Goal: Task Accomplishment & Management: Use online tool/utility

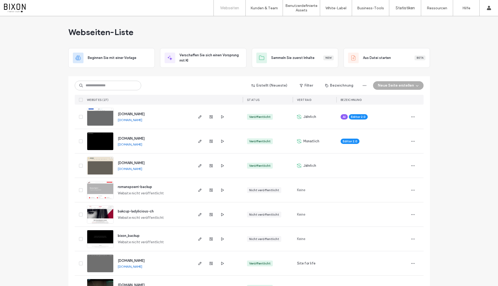
click at [109, 118] on img at bounding box center [100, 126] width 26 height 36
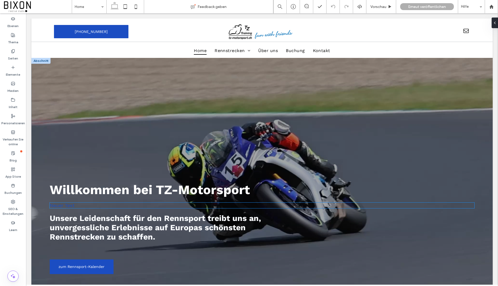
click at [60, 206] on span "Neuer Text" at bounding box center [62, 206] width 25 height 6
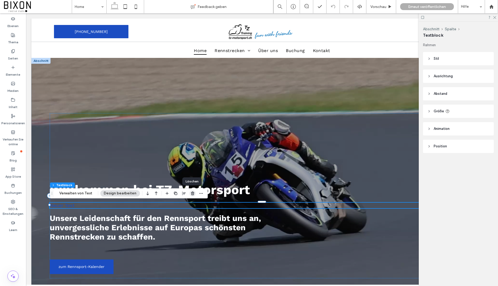
click at [193, 193] on use "button" at bounding box center [192, 193] width 3 height 3
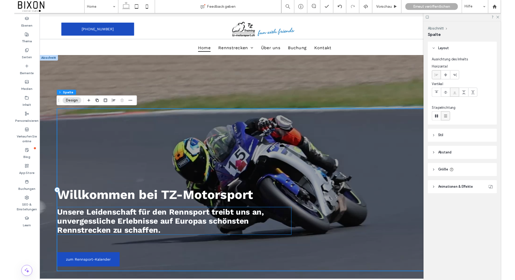
scroll to position [0, 7]
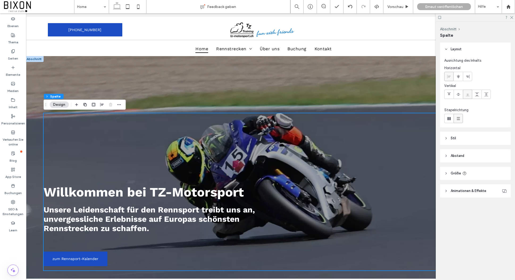
click at [22, 9] on span at bounding box center [39, 6] width 70 height 11
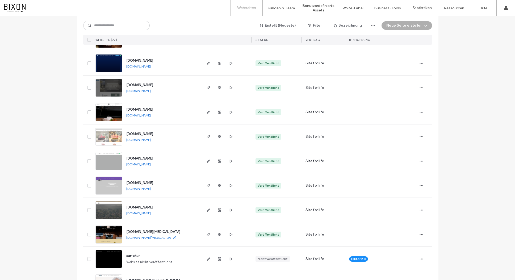
scroll to position [325, 0]
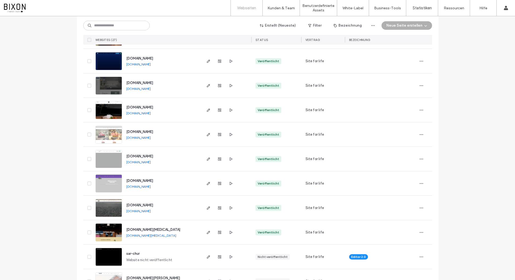
click at [114, 114] on img at bounding box center [109, 119] width 26 height 36
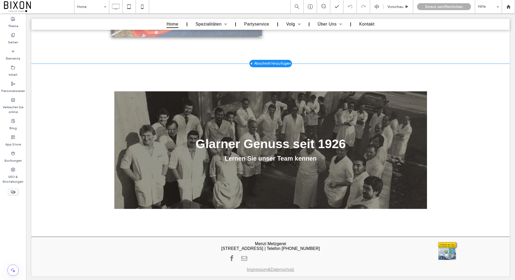
scroll to position [1130, 0]
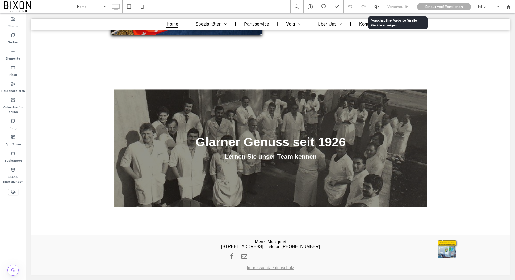
click at [402, 7] on span "Vorschau" at bounding box center [396, 7] width 16 height 5
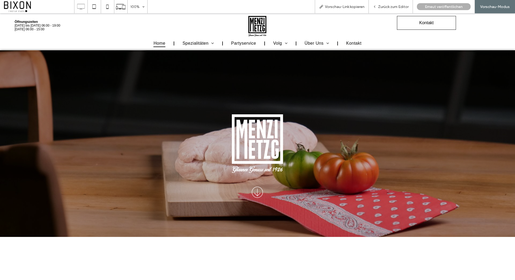
click at [258, 190] on icon at bounding box center [257, 192] width 16 height 16
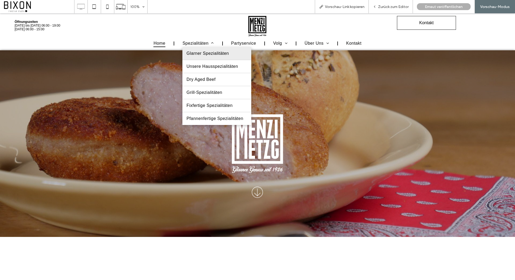
click at [201, 56] on span "Glarner Spezialitäten" at bounding box center [207, 53] width 43 height 5
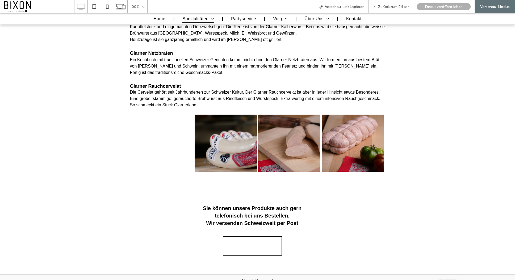
scroll to position [396, 0]
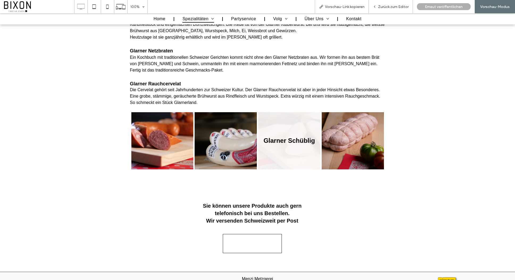
click at [295, 159] on link at bounding box center [289, 140] width 66 height 61
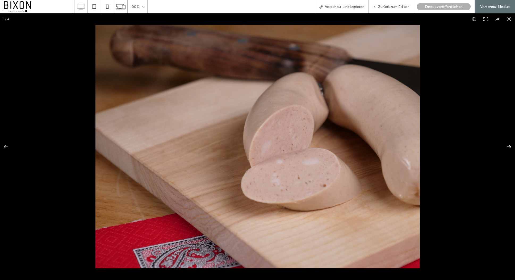
click at [511, 148] on button at bounding box center [506, 147] width 19 height 27
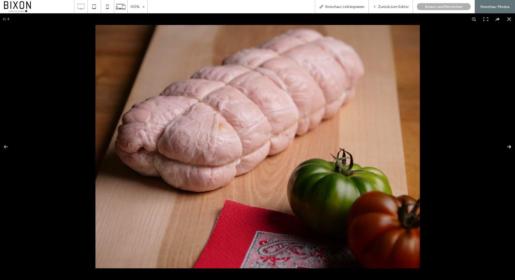
click at [511, 148] on button at bounding box center [506, 147] width 19 height 27
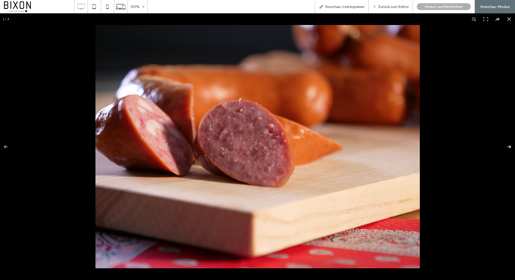
click at [511, 148] on button at bounding box center [506, 147] width 19 height 27
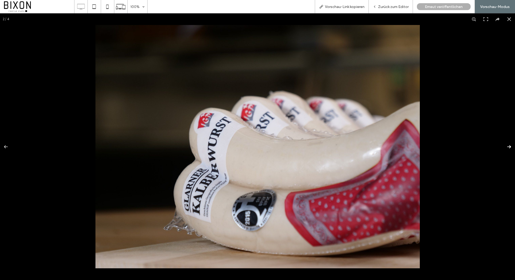
click at [511, 148] on button at bounding box center [506, 147] width 19 height 27
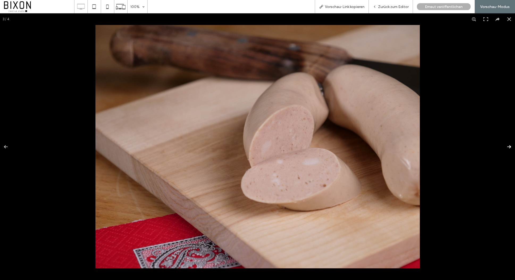
click at [511, 148] on button at bounding box center [506, 147] width 19 height 27
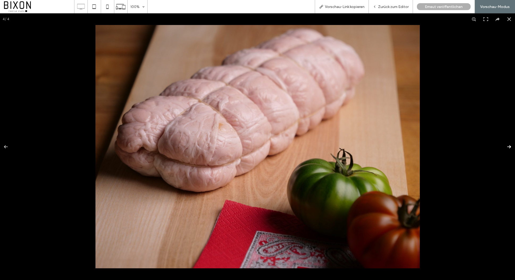
click at [511, 148] on button at bounding box center [506, 147] width 19 height 27
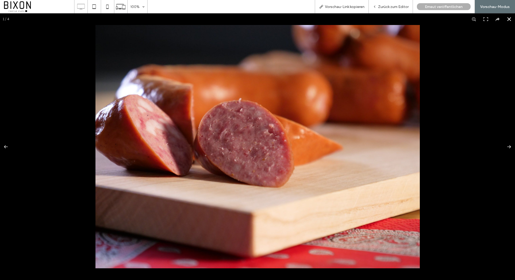
click at [508, 17] on button at bounding box center [509, 19] width 12 height 12
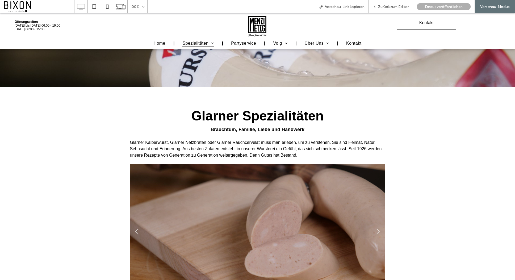
scroll to position [0, 0]
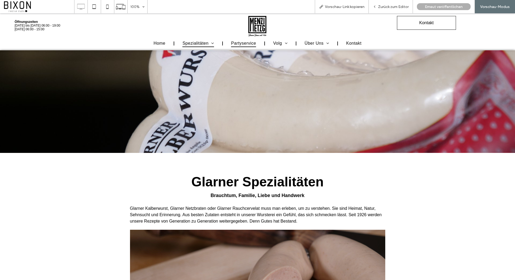
click at [241, 43] on span "Partyservice" at bounding box center [243, 43] width 25 height 7
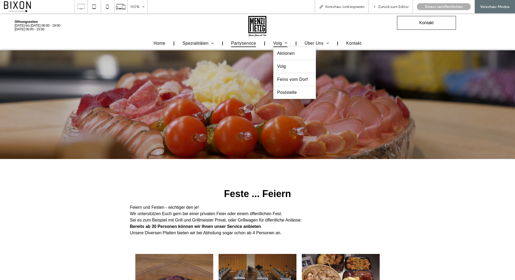
click at [279, 44] on span "Volg" at bounding box center [280, 43] width 14 height 7
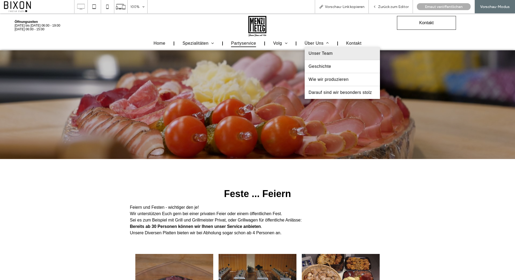
click at [317, 52] on span "Unser Team" at bounding box center [321, 53] width 24 height 5
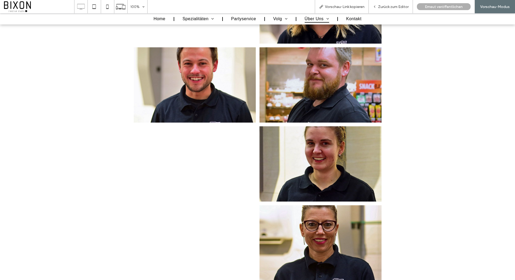
scroll to position [416, 0]
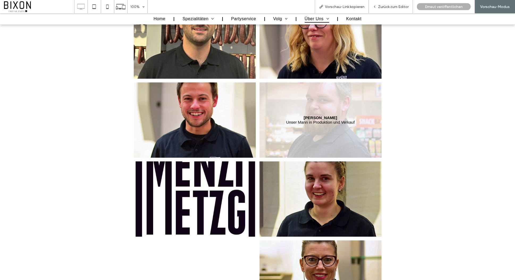
click at [359, 124] on link at bounding box center [321, 119] width 122 height 75
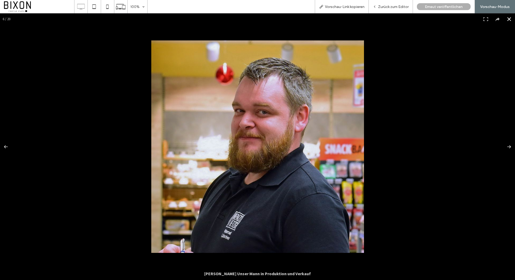
click at [507, 21] on button at bounding box center [509, 19] width 12 height 12
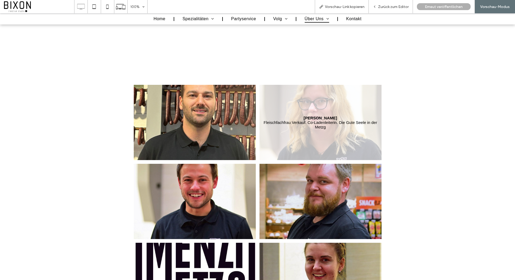
scroll to position [307, 0]
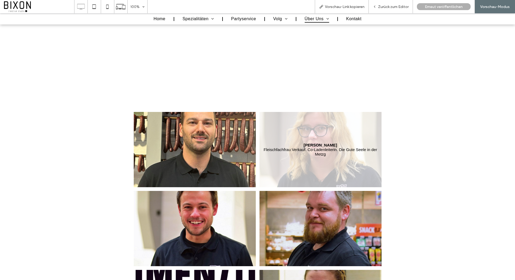
click at [338, 164] on link at bounding box center [321, 149] width 122 height 75
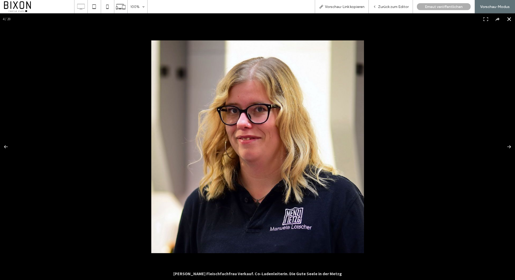
click at [507, 19] on button at bounding box center [509, 19] width 12 height 12
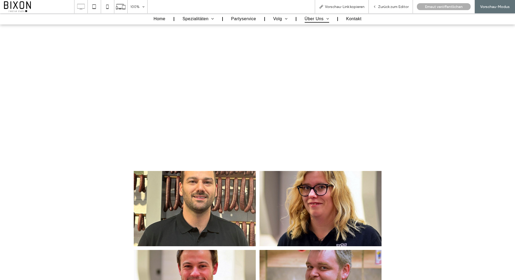
scroll to position [231, 0]
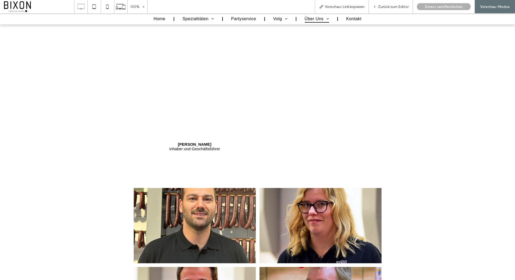
click at [242, 151] on link at bounding box center [195, 146] width 122 height 75
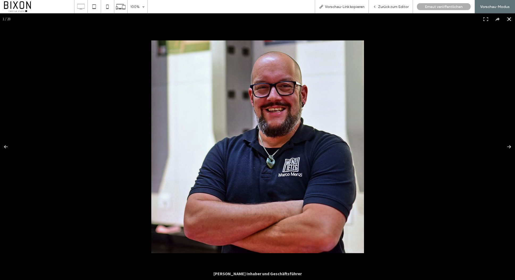
click at [508, 22] on button at bounding box center [509, 19] width 12 height 12
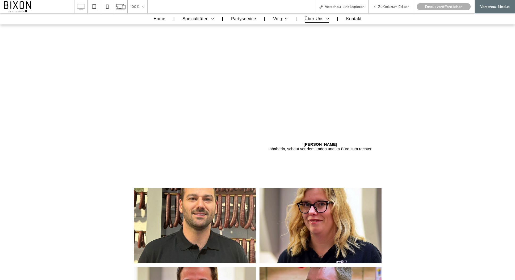
click at [334, 164] on link at bounding box center [321, 146] width 122 height 75
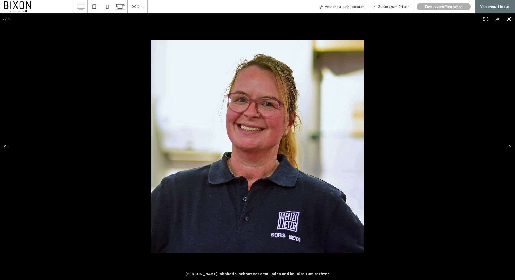
click at [508, 20] on button at bounding box center [509, 19] width 12 height 12
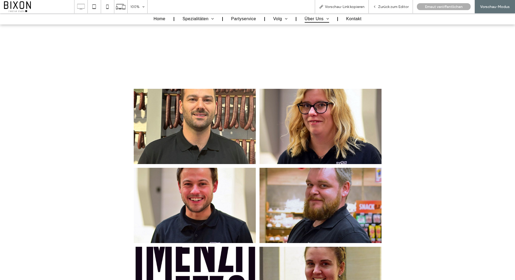
scroll to position [347, 0]
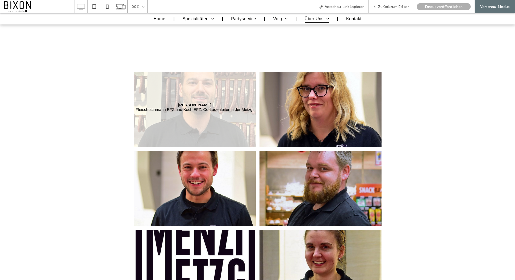
click at [236, 125] on link at bounding box center [195, 109] width 122 height 75
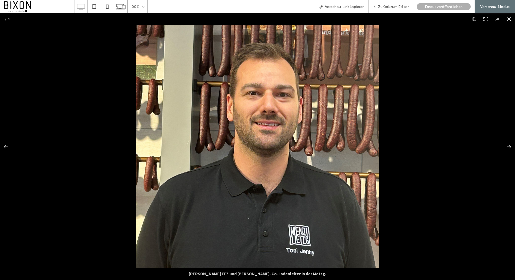
click at [508, 18] on button at bounding box center [509, 19] width 12 height 12
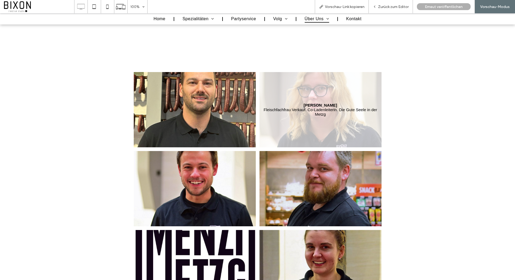
click at [358, 112] on link at bounding box center [321, 109] width 122 height 75
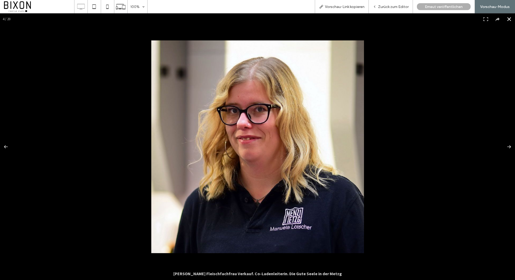
click at [511, 20] on button at bounding box center [509, 19] width 12 height 12
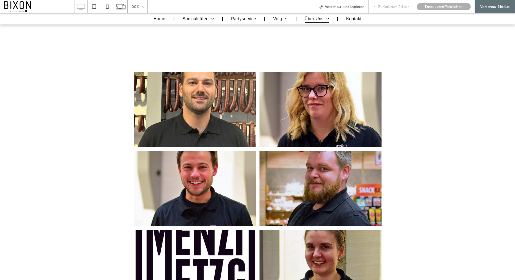
click at [396, 10] on div "Zurück zum Editor" at bounding box center [391, 6] width 44 height 13
click at [401, 8] on span "Zurück zum Editor" at bounding box center [393, 7] width 31 height 5
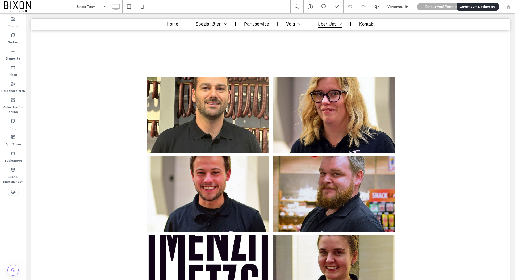
click at [508, 7] on use at bounding box center [508, 7] width 4 height 4
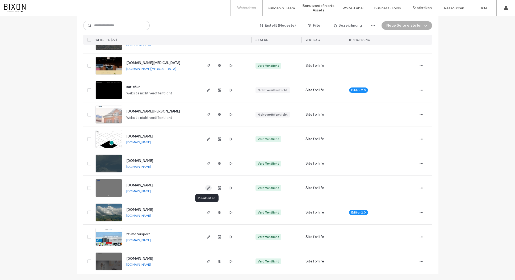
scroll to position [432, 0]
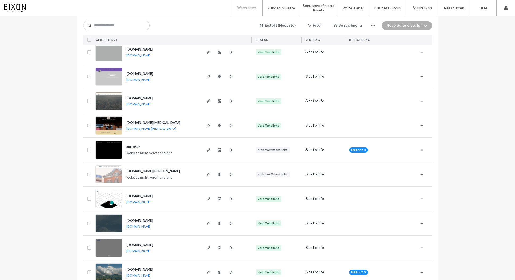
click at [115, 144] on img at bounding box center [109, 159] width 26 height 36
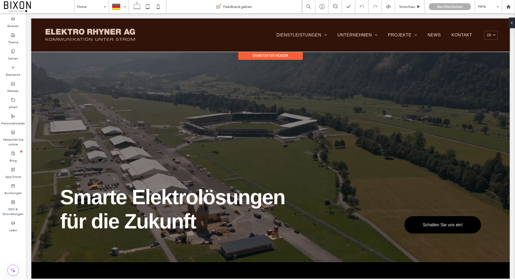
click at [120, 37] on div at bounding box center [270, 35] width 478 height 33
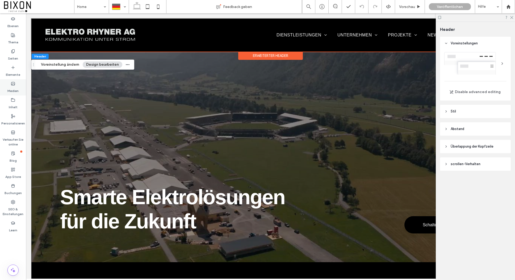
click at [12, 84] on icon at bounding box center [13, 84] width 4 height 4
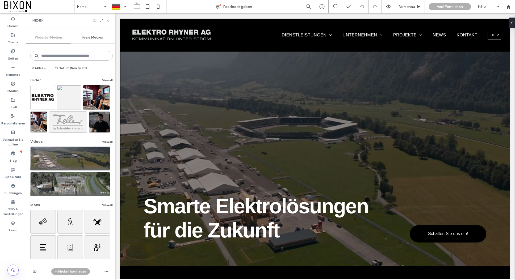
click at [48, 36] on span "Website-Medien" at bounding box center [48, 37] width 27 height 4
click at [105, 271] on icon "button" at bounding box center [106, 271] width 4 height 4
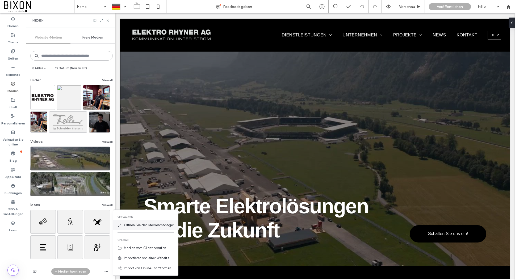
click at [142, 226] on span "Öffnen Sie den Medienmanager" at bounding box center [149, 225] width 50 height 5
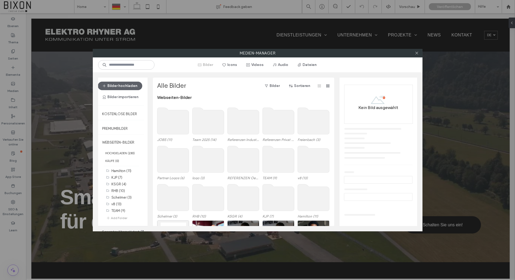
click at [206, 160] on use at bounding box center [208, 159] width 32 height 27
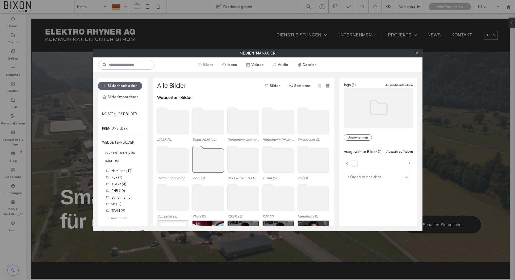
click at [206, 160] on use at bounding box center [208, 159] width 32 height 27
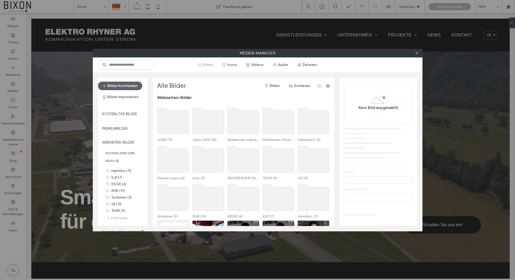
click at [206, 160] on use at bounding box center [208, 159] width 32 height 27
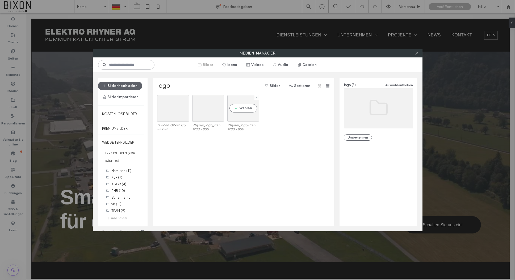
click at [255, 97] on div at bounding box center [257, 97] width 5 height 5
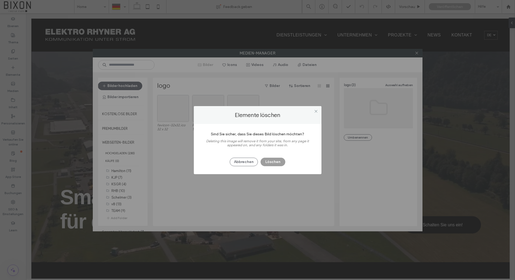
click at [269, 160] on button "Löschen" at bounding box center [273, 162] width 25 height 9
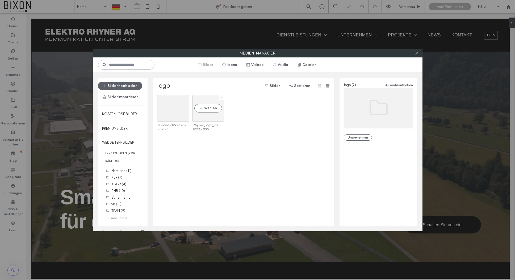
click at [220, 98] on icon at bounding box center [221, 97] width 2 height 2
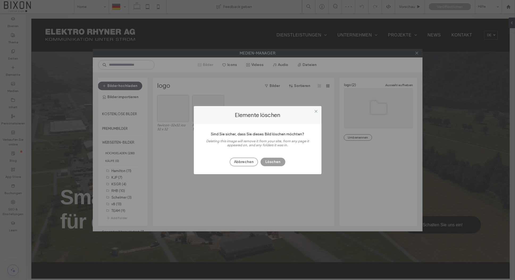
click at [282, 164] on button "Löschen" at bounding box center [273, 162] width 25 height 9
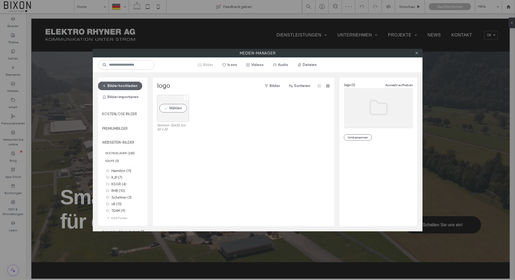
click at [185, 97] on icon at bounding box center [186, 97] width 2 height 2
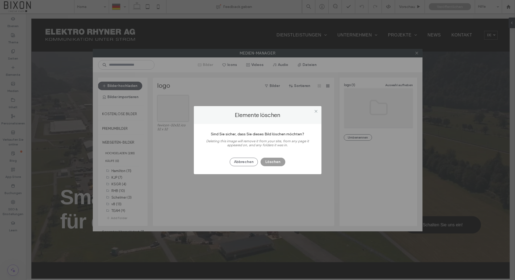
click at [273, 159] on button "Löschen" at bounding box center [273, 162] width 25 height 9
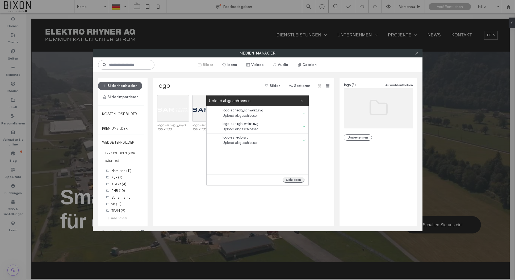
click at [299, 179] on button "Schließen" at bounding box center [294, 180] width 22 height 6
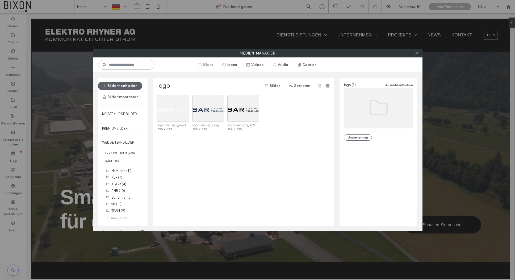
click at [107, 36] on div "Medien-Manager Bilder Icons Videos Audio Dateien Bilder hochladen Bilder import…" at bounding box center [257, 140] width 515 height 280
click at [417, 54] on icon at bounding box center [417, 53] width 4 height 4
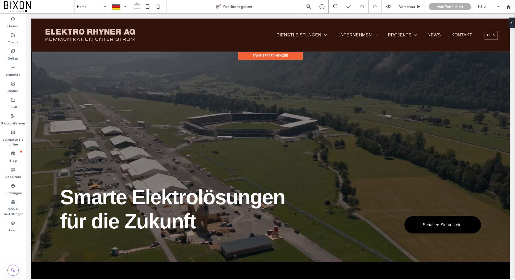
click at [96, 30] on div at bounding box center [270, 35] width 478 height 33
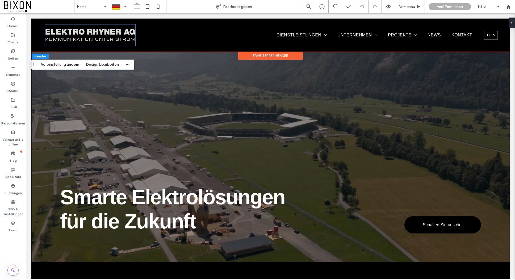
click at [96, 30] on img at bounding box center [90, 34] width 90 height 21
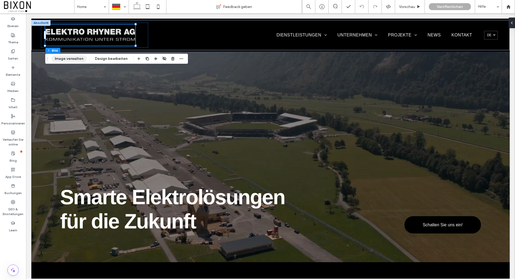
click at [75, 58] on button "Image verwalten" at bounding box center [69, 59] width 36 height 6
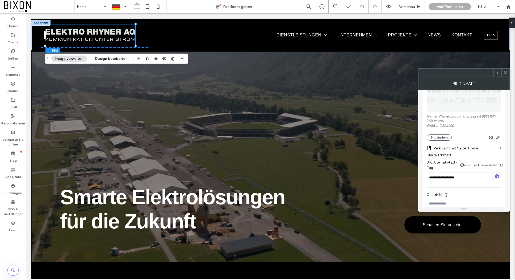
scroll to position [97, 0]
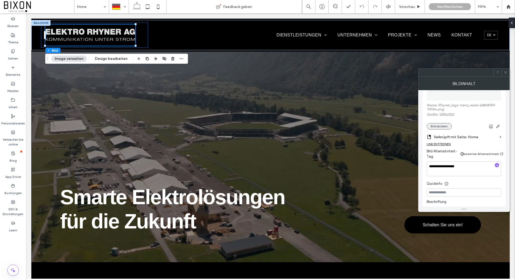
click at [439, 128] on button "Bild ändern" at bounding box center [439, 126] width 25 height 6
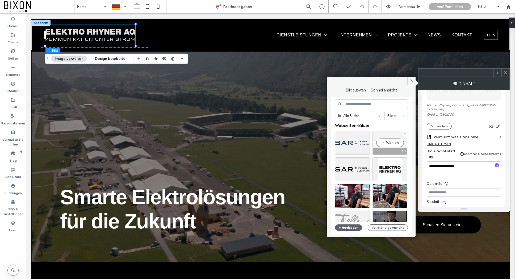
click at [398, 139] on div "Wählen" at bounding box center [390, 143] width 35 height 24
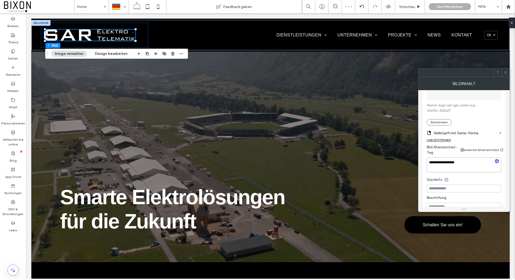
drag, startPoint x: 462, startPoint y: 162, endPoint x: 438, endPoint y: 163, distance: 23.7
click at [438, 163] on textarea "**********" at bounding box center [464, 164] width 74 height 15
type textarea "**********"
click at [479, 123] on div at bounding box center [476, 122] width 49 height 6
click at [446, 163] on textarea "**********" at bounding box center [464, 164] width 74 height 15
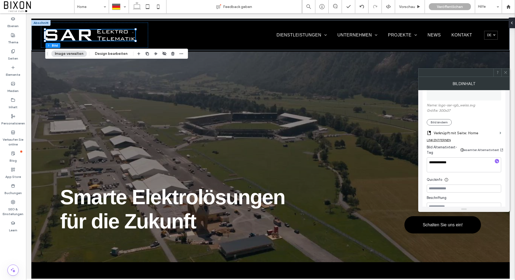
click at [505, 74] on icon at bounding box center [506, 72] width 4 height 4
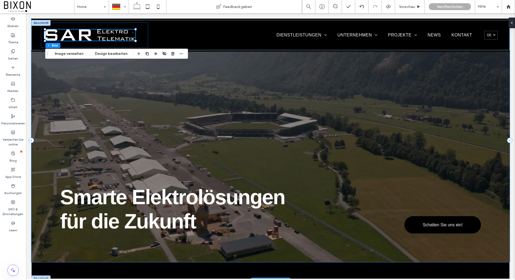
click at [232, 174] on div at bounding box center [270, 141] width 478 height 244
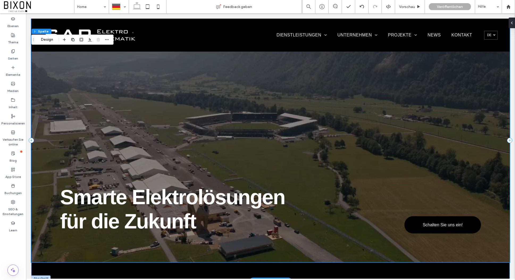
click at [164, 93] on div at bounding box center [270, 141] width 478 height 244
click at [411, 8] on span "Vorschau" at bounding box center [407, 7] width 16 height 5
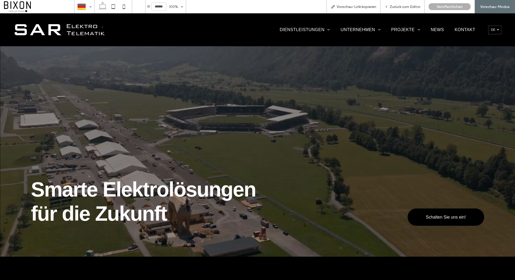
click at [139, 194] on span "Smarte Elektrolösungen für die Zukunft" at bounding box center [143, 202] width 225 height 48
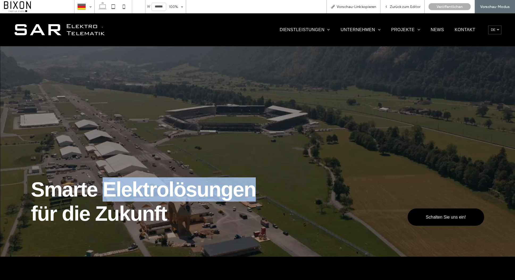
click at [139, 194] on span "Smarte Elektrolösungen für die Zukunft" at bounding box center [143, 202] width 225 height 48
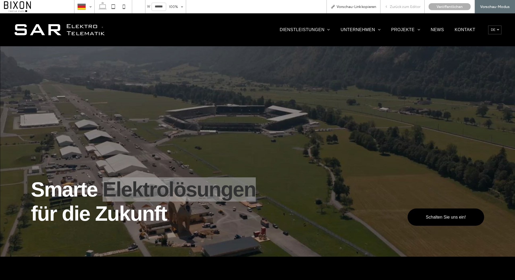
click at [412, 7] on span "Zurück zum Editor" at bounding box center [405, 7] width 31 height 5
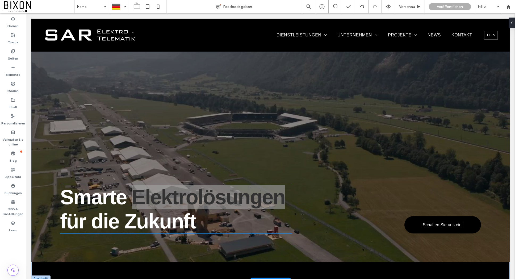
click at [186, 211] on span "Smarte Elektrolösungen für die Zukunft" at bounding box center [172, 209] width 225 height 48
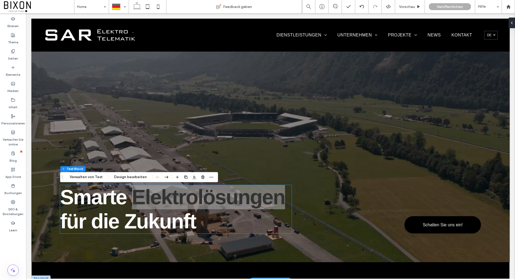
click at [186, 211] on span "Smarte Elektrolösungen für die Zukunft" at bounding box center [172, 209] width 225 height 48
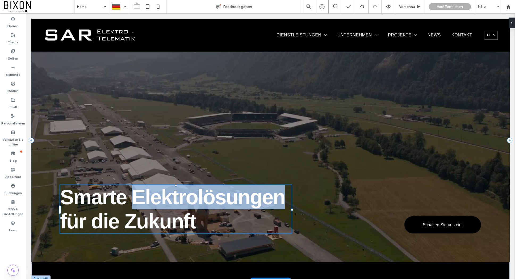
type input "*********"
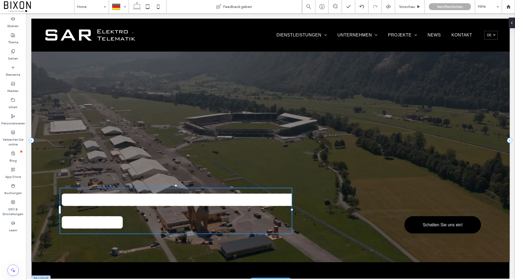
click at [201, 222] on h1 "**********" at bounding box center [176, 210] width 232 height 45
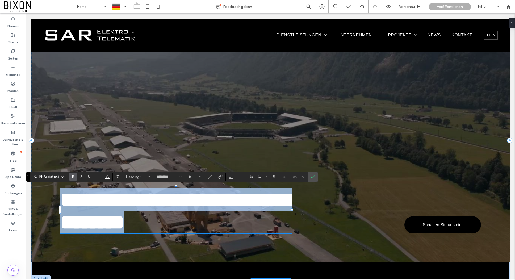
drag, startPoint x: 201, startPoint y: 219, endPoint x: 63, endPoint y: 194, distance: 140.5
click at [63, 194] on h1 "**********" at bounding box center [176, 210] width 232 height 45
type input "**"
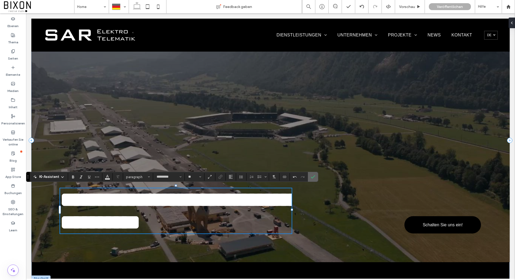
click at [316, 177] on label "Bestätigen" at bounding box center [313, 177] width 8 height 10
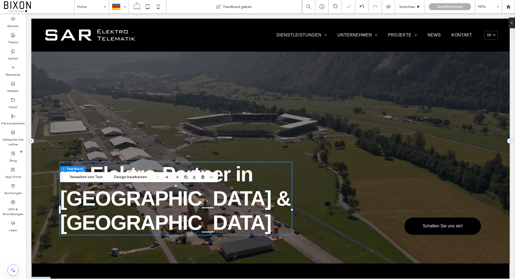
click at [322, 149] on div at bounding box center [270, 141] width 478 height 245
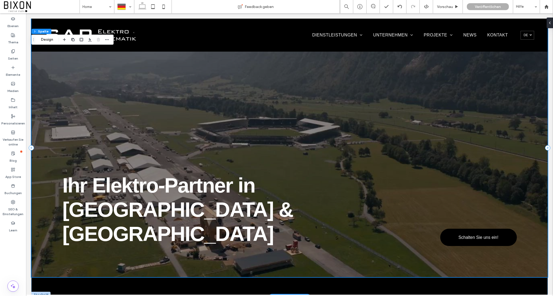
click at [55, 63] on div at bounding box center [289, 148] width 516 height 259
click at [128, 197] on div at bounding box center [289, 148] width 516 height 259
click at [127, 193] on div at bounding box center [289, 148] width 516 height 259
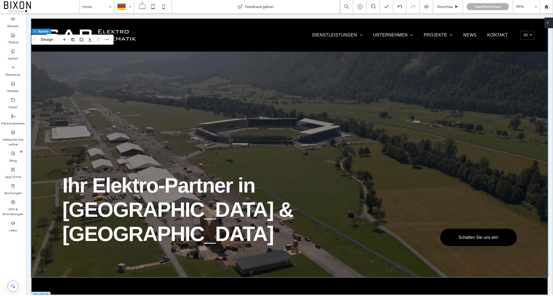
click at [515, 24] on icon at bounding box center [547, 23] width 4 height 4
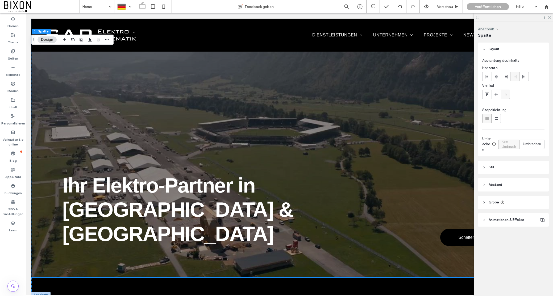
click at [491, 218] on span "Animationen & Effekte" at bounding box center [507, 219] width 36 height 5
click at [405, 86] on div at bounding box center [289, 148] width 516 height 259
click at [52, 40] on button "Design" at bounding box center [47, 39] width 19 height 6
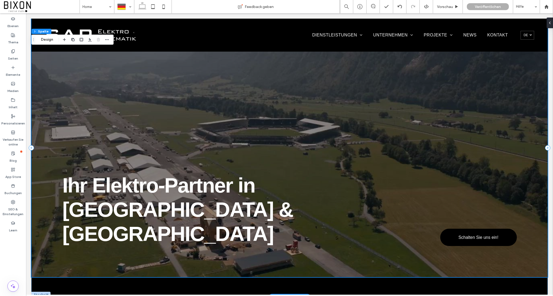
click at [102, 90] on div at bounding box center [289, 148] width 516 height 259
click at [15, 22] on label "Ebenen" at bounding box center [12, 24] width 11 height 7
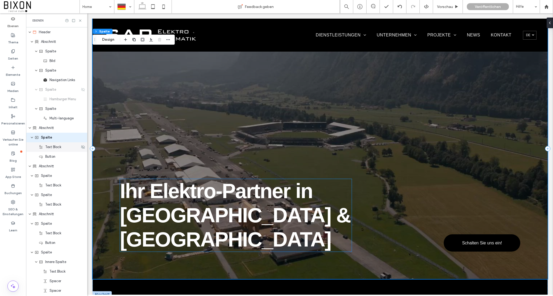
click at [59, 150] on div "Text Block" at bounding box center [56, 147] width 61 height 10
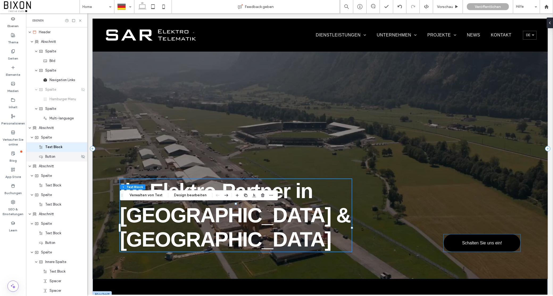
click at [58, 159] on div "Button" at bounding box center [59, 156] width 41 height 5
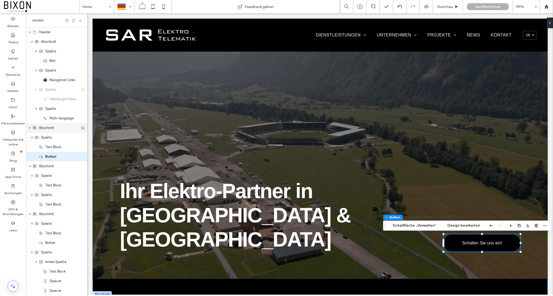
click at [53, 132] on div "Abschnitt" at bounding box center [56, 128] width 61 height 10
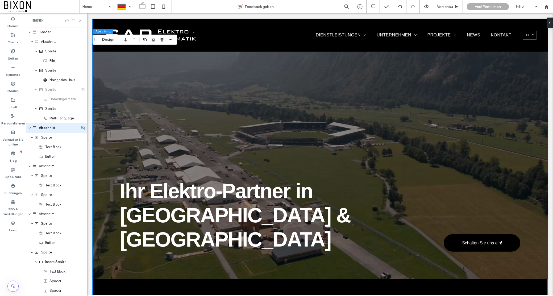
click at [30, 128] on icon "expand Abschnitt" at bounding box center [29, 128] width 3 height 4
click at [30, 128] on icon "expand Abschnitt" at bounding box center [30, 127] width 4 height 3
click at [56, 140] on div "Spalte" at bounding box center [57, 137] width 45 height 5
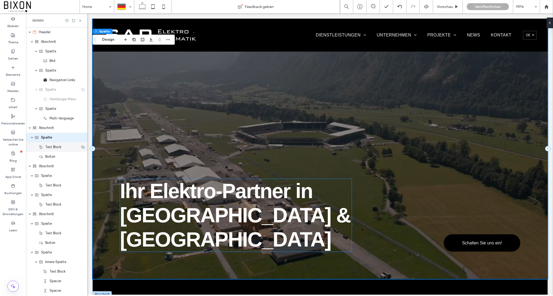
click at [61, 150] on div "Text Block" at bounding box center [56, 147] width 61 height 10
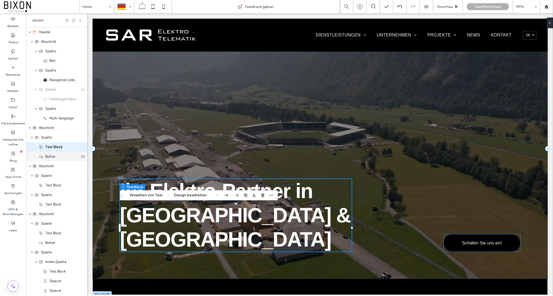
click at [62, 159] on div "Button" at bounding box center [59, 156] width 41 height 5
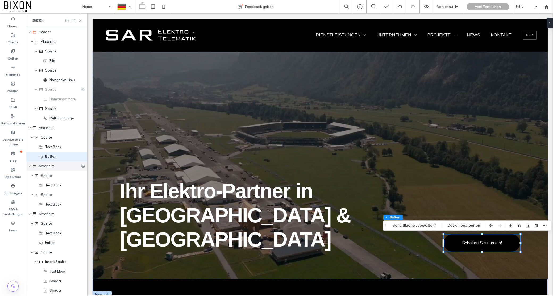
click at [61, 168] on div "Abschnitt" at bounding box center [55, 166] width 47 height 5
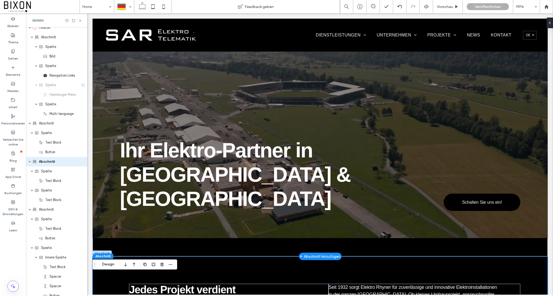
scroll to position [24, 0]
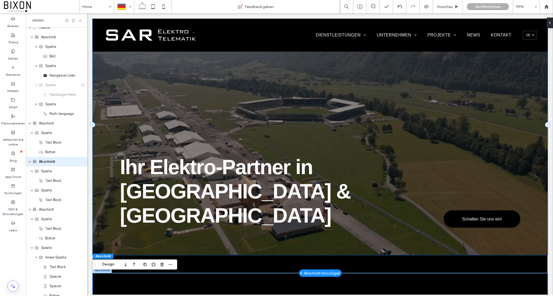
click at [382, 123] on div at bounding box center [320, 125] width 455 height 260
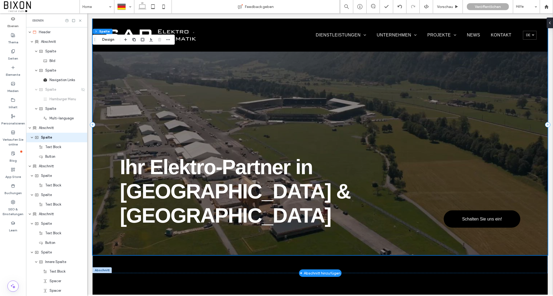
scroll to position [0, 0]
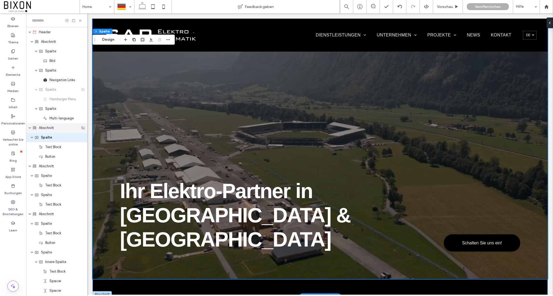
click at [36, 131] on div "Abschnitt" at bounding box center [56, 128] width 61 height 10
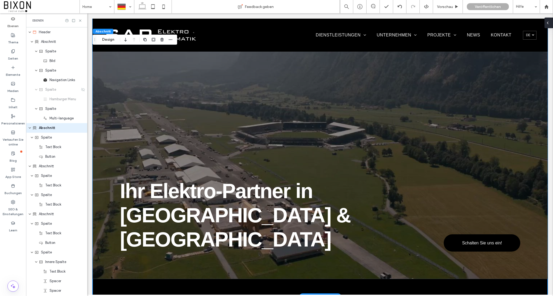
click at [515, 23] on div at bounding box center [548, 23] width 9 height 11
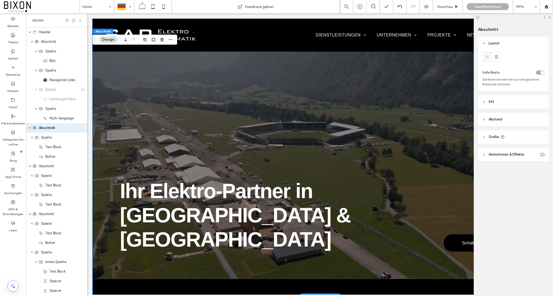
click at [510, 100] on header "Stil" at bounding box center [513, 101] width 71 height 13
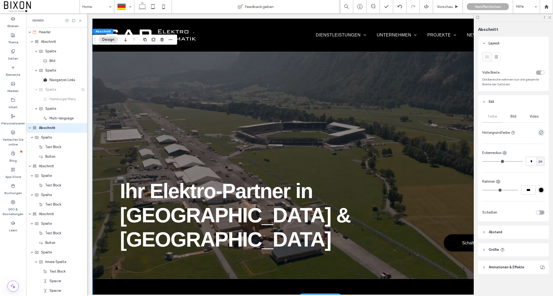
click at [509, 243] on div "Layout Volle Breite Die Bereiche nehmen nun die gesamte Breite der Seite ein. S…" at bounding box center [515, 165] width 74 height 257
click at [507, 230] on header "Abstand" at bounding box center [513, 232] width 71 height 13
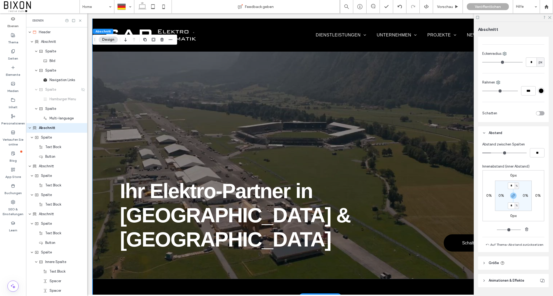
scroll to position [101, 0]
click at [174, 144] on div at bounding box center [320, 149] width 455 height 260
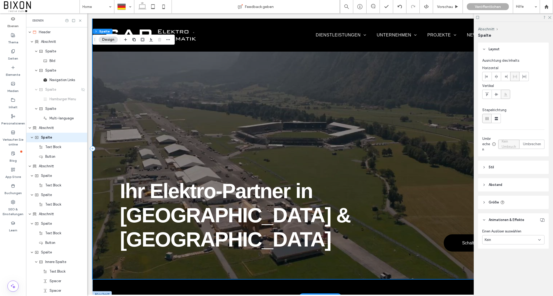
click at [174, 144] on div at bounding box center [320, 149] width 455 height 260
click at [300, 132] on div at bounding box center [320, 149] width 455 height 260
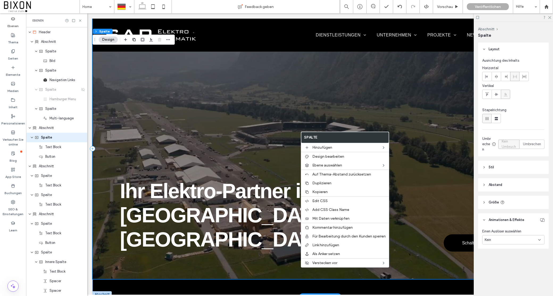
click at [288, 119] on div at bounding box center [320, 149] width 455 height 260
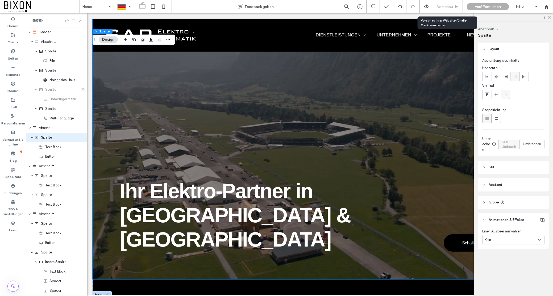
click at [446, 7] on span "Vorschau" at bounding box center [445, 7] width 16 height 5
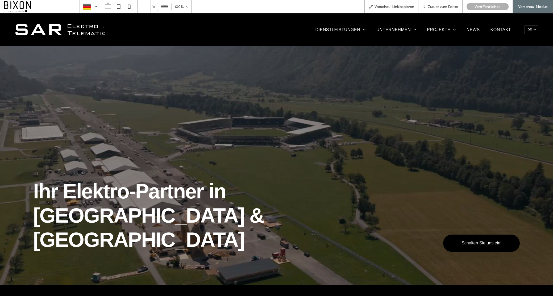
click at [446, 7] on span "Zurück zum Editor" at bounding box center [443, 7] width 31 height 5
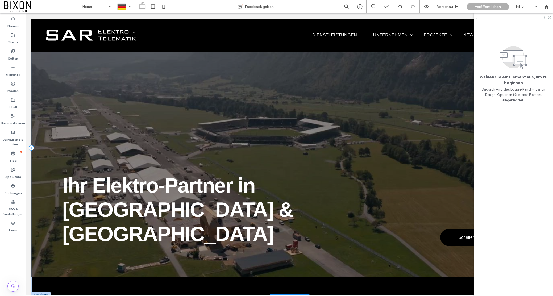
click at [384, 79] on div at bounding box center [289, 148] width 516 height 259
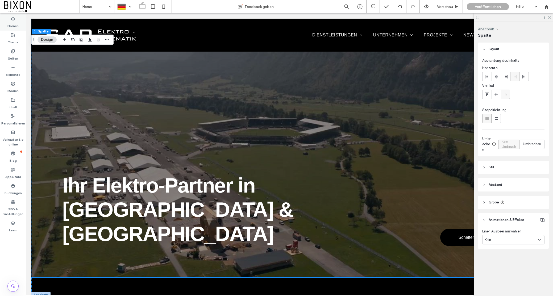
click at [14, 21] on label "Ebenen" at bounding box center [12, 24] width 11 height 7
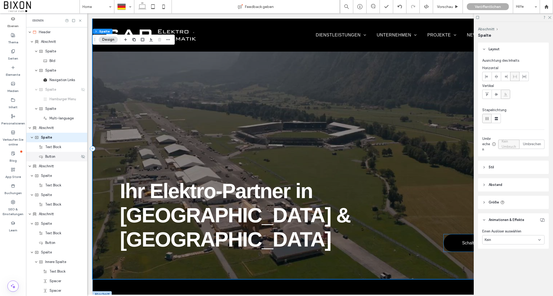
click at [48, 157] on span "Button" at bounding box center [50, 156] width 10 height 5
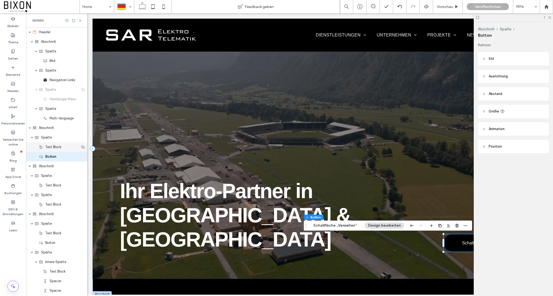
click at [48, 150] on div "Text Block" at bounding box center [56, 147] width 61 height 10
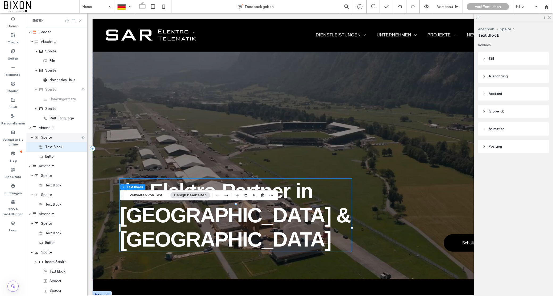
click at [46, 142] on div "Spalte" at bounding box center [56, 138] width 61 height 10
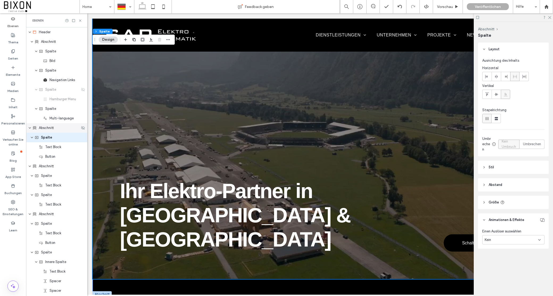
click at [47, 132] on div "Abschnitt" at bounding box center [56, 128] width 61 height 10
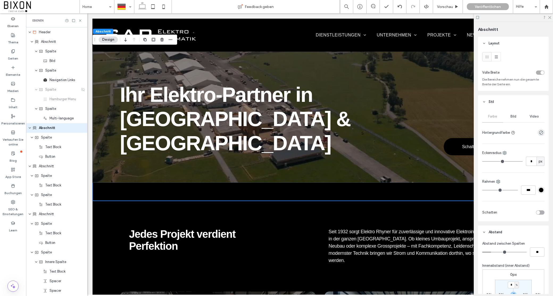
scroll to position [114, 0]
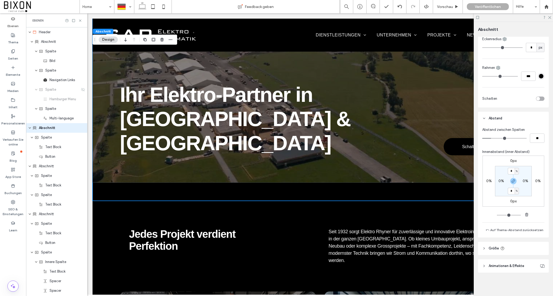
click at [498, 268] on span "Animationen & Effekte" at bounding box center [507, 265] width 36 height 5
click at [500, 249] on header "Größe" at bounding box center [513, 247] width 71 height 13
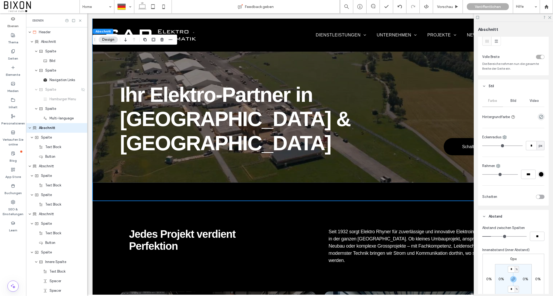
scroll to position [0, 0]
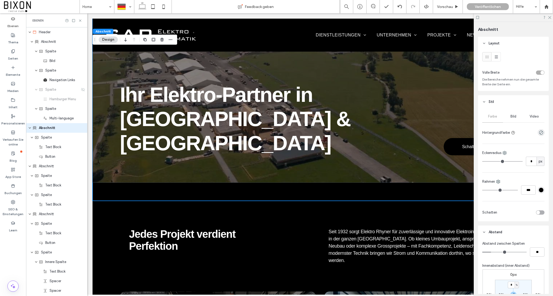
click at [515, 116] on span "Video" at bounding box center [534, 116] width 9 height 4
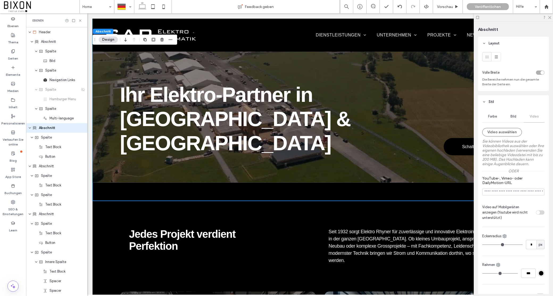
click at [513, 118] on span "Bild" at bounding box center [513, 116] width 6 height 4
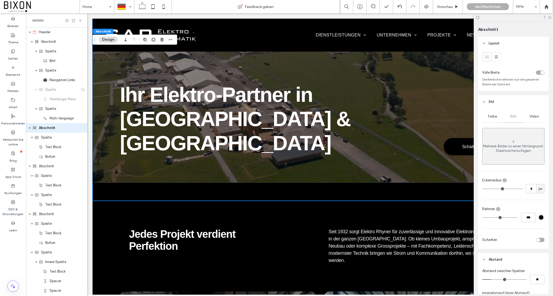
click at [506, 139] on div "Mehrere Bilder zu einer Hintergrund-Diashow hinzufügen" at bounding box center [513, 146] width 62 height 35
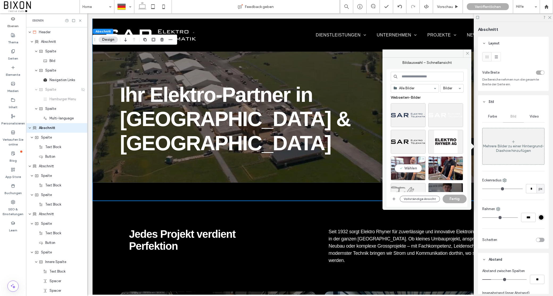
click at [415, 165] on div "Wählen" at bounding box center [408, 168] width 35 height 24
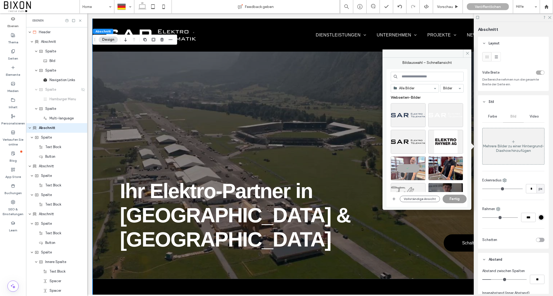
click at [451, 195] on button "Fertig" at bounding box center [455, 199] width 24 height 9
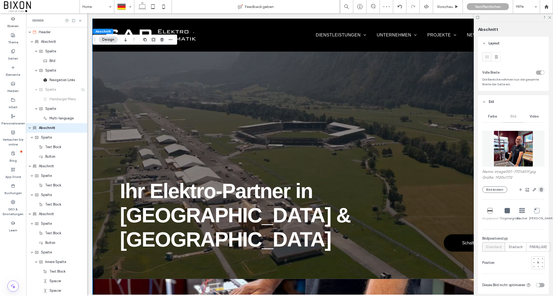
click at [515, 191] on icon "button" at bounding box center [541, 190] width 4 height 4
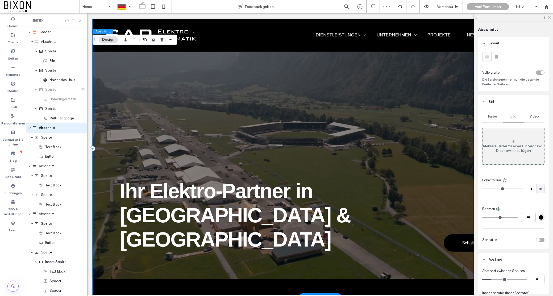
click at [200, 140] on div at bounding box center [320, 149] width 455 height 260
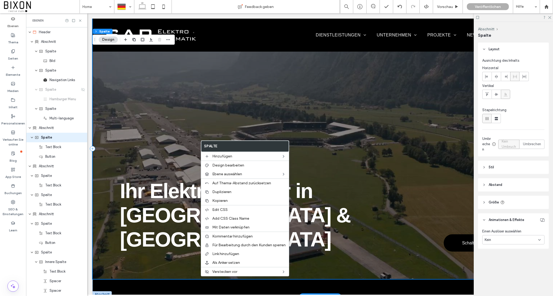
click at [201, 106] on div at bounding box center [320, 149] width 455 height 260
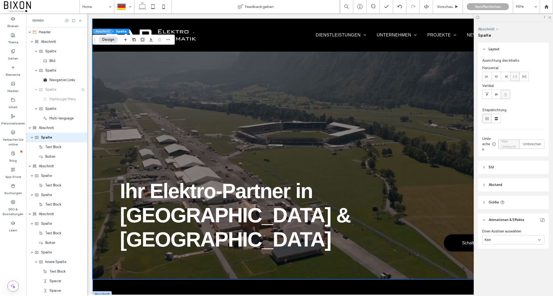
click at [98, 31] on button "Abschnitt" at bounding box center [102, 31] width 19 height 5
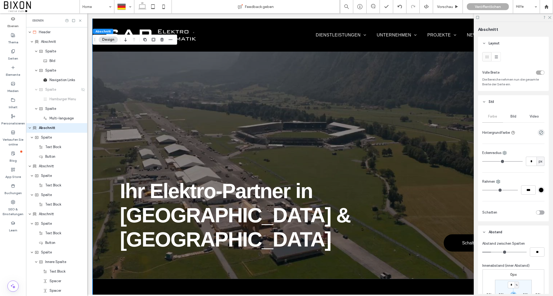
click at [515, 118] on span "Bild" at bounding box center [513, 116] width 6 height 4
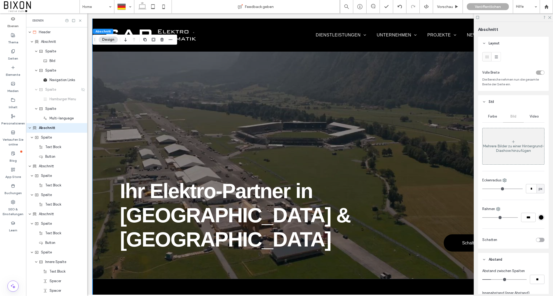
click at [515, 118] on span "Video" at bounding box center [534, 116] width 9 height 4
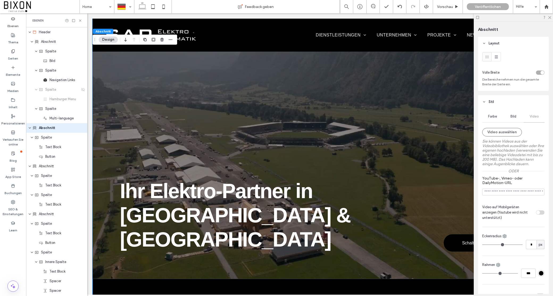
click at [513, 117] on span "Bild" at bounding box center [513, 116] width 6 height 4
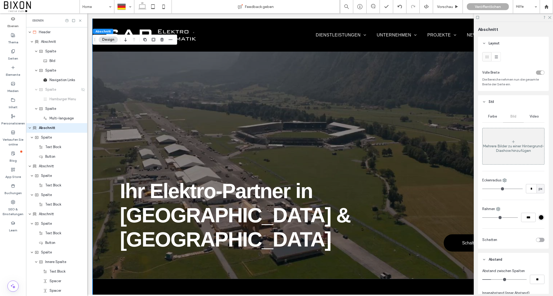
click at [507, 149] on div "Mehrere Bilder zu einer Hintergrund-Diashow hinzufügen" at bounding box center [513, 148] width 62 height 9
click at [515, 137] on div "Mehrere Bilder zu einer Hintergrund-Diashow hinzufügen" at bounding box center [513, 146] width 62 height 35
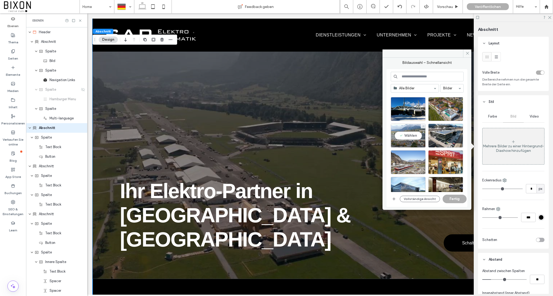
scroll to position [511, 0]
click at [413, 134] on div "Wählen" at bounding box center [408, 136] width 35 height 24
click at [453, 199] on button "Fertig" at bounding box center [455, 199] width 24 height 9
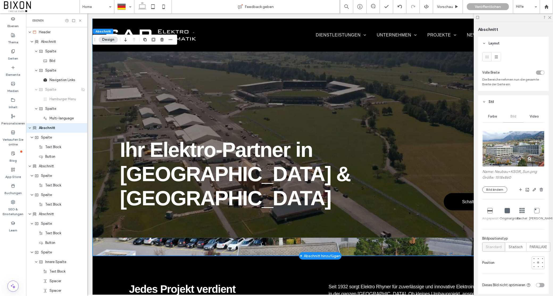
scroll to position [0, 0]
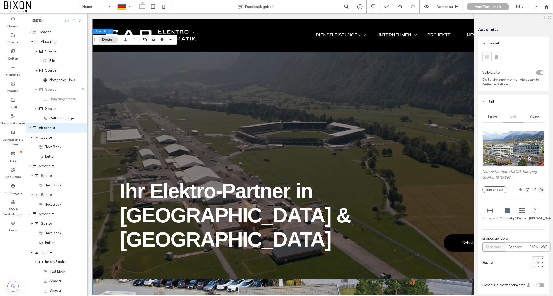
click at [515, 190] on icon "button" at bounding box center [541, 190] width 4 height 4
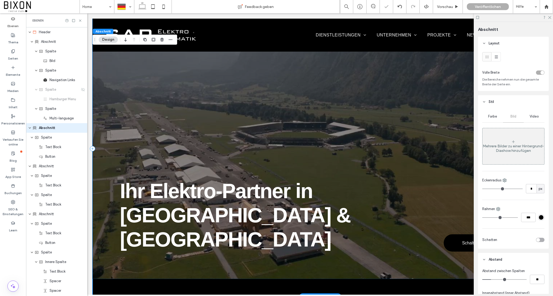
click at [352, 123] on div at bounding box center [320, 149] width 455 height 260
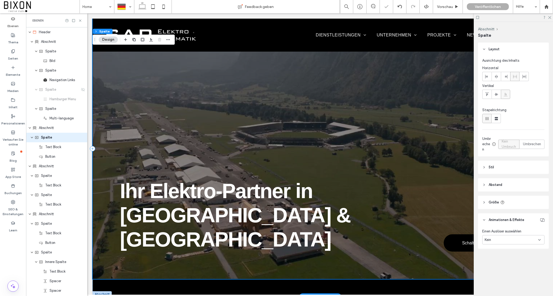
click at [352, 123] on div at bounding box center [320, 149] width 455 height 260
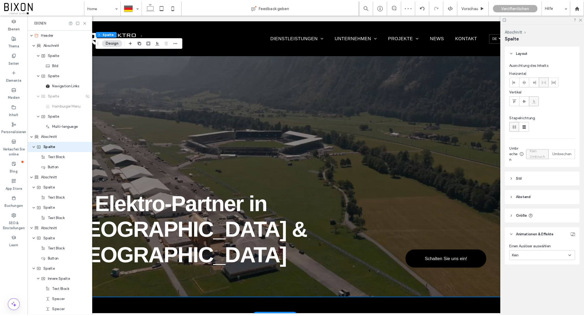
scroll to position [0, 60]
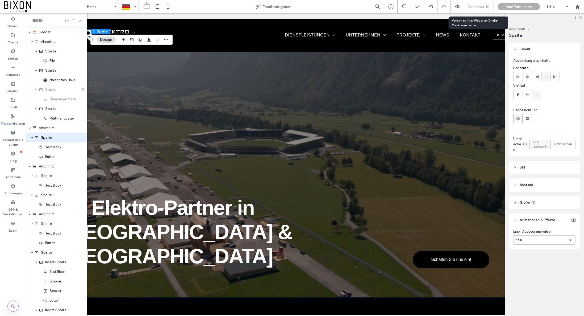
click at [471, 4] on div "Vorschau" at bounding box center [479, 6] width 30 height 13
click at [59, 144] on div "Text Block" at bounding box center [56, 147] width 61 height 10
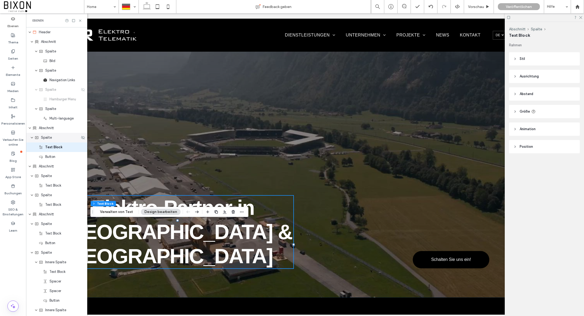
click at [56, 139] on div "Spalte" at bounding box center [57, 137] width 45 height 5
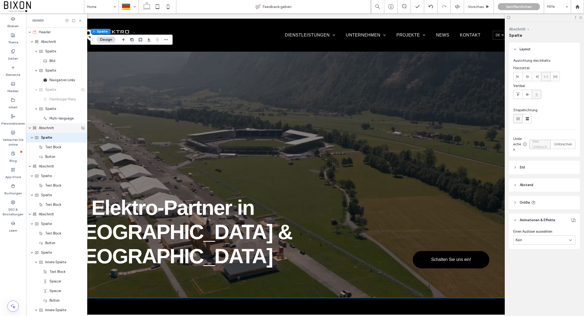
click at [56, 128] on div "Abschnitt" at bounding box center [55, 127] width 47 height 5
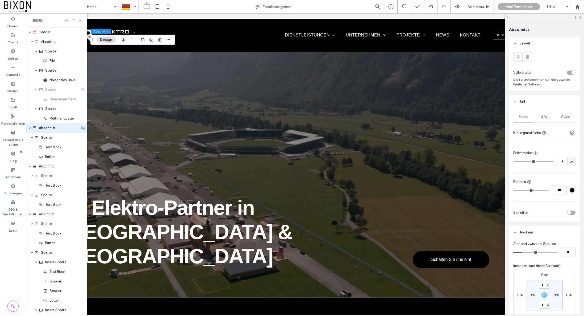
click at [30, 127] on icon "expand Abschnitt" at bounding box center [29, 128] width 3 height 4
click at [30, 127] on use "expand Abschnitt" at bounding box center [29, 128] width 1 height 2
click at [82, 128] on icon at bounding box center [83, 128] width 4 height 4
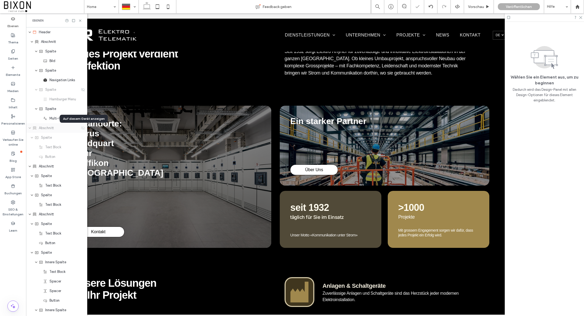
click at [82, 128] on icon at bounding box center [83, 128] width 4 height 4
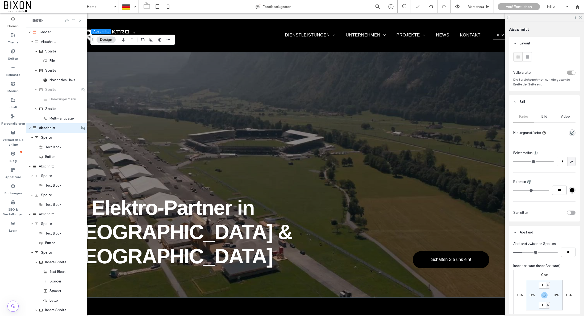
click at [45, 128] on span "Abschnitt" at bounding box center [47, 127] width 16 height 5
click at [110, 39] on button "Design" at bounding box center [106, 39] width 19 height 6
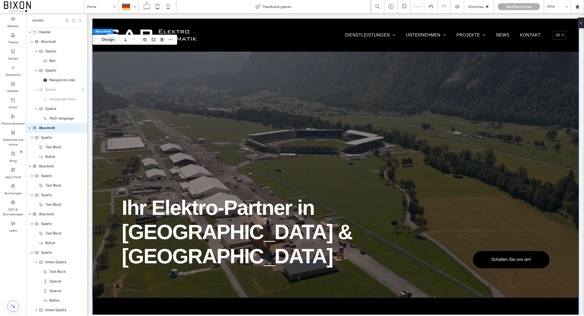
scroll to position [0, 0]
click at [110, 39] on button "Design" at bounding box center [108, 39] width 19 height 6
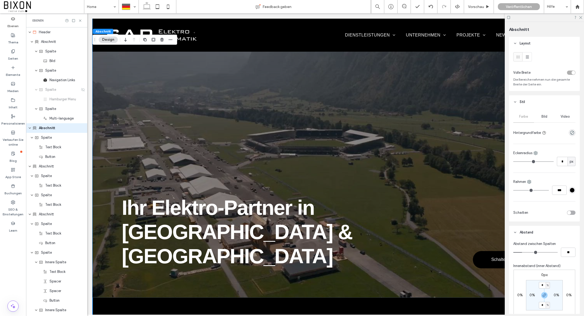
click at [515, 115] on span "Video" at bounding box center [565, 116] width 9 height 4
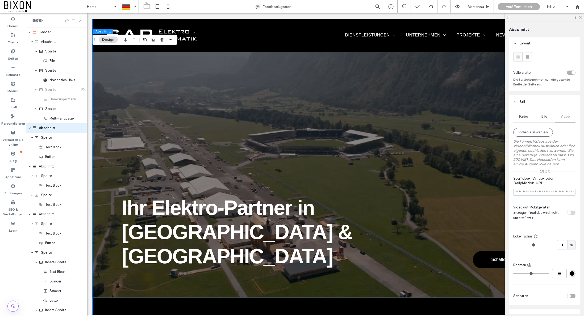
click at [515, 116] on div "Bild" at bounding box center [544, 117] width 21 height 12
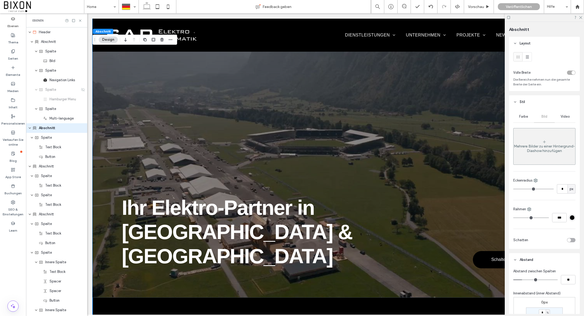
click at [515, 114] on div "Farbe" at bounding box center [523, 117] width 21 height 12
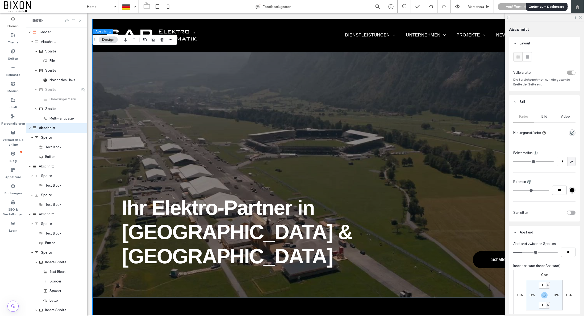
click at [515, 9] on div at bounding box center [577, 6] width 13 height 13
